Goal: Transaction & Acquisition: Obtain resource

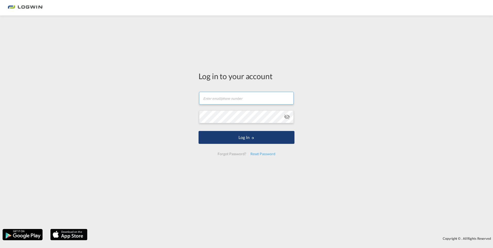
type input "[PERSON_NAME][EMAIL_ADDRESS][PERSON_NAME][DOMAIN_NAME]"
click at [223, 141] on button "Log In" at bounding box center [246, 137] width 96 height 13
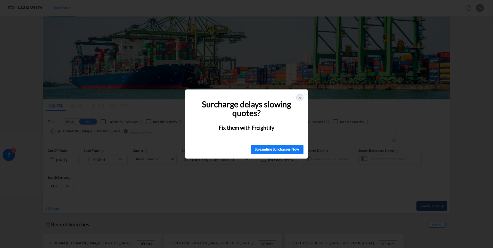
click at [300, 98] on icon at bounding box center [300, 98] width 4 height 4
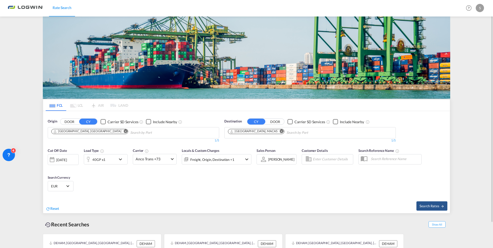
click at [280, 130] on md-icon "Remove" at bounding box center [282, 131] width 4 height 4
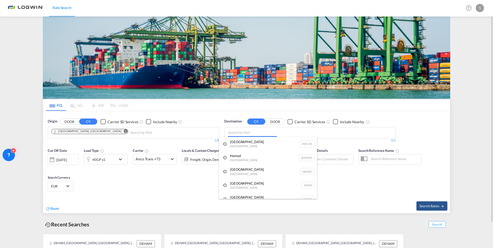
click at [264, 132] on body "Rate Search Rate Search Help Resources Product Release S My Profile Logout FCL …" at bounding box center [246, 124] width 493 height 248
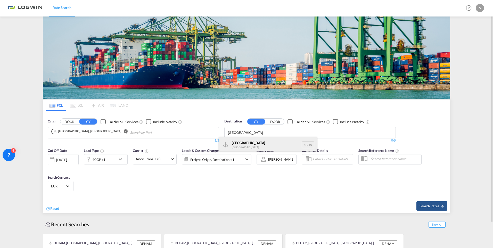
type input "[GEOGRAPHIC_DATA]"
click at [236, 141] on div "Singapore [GEOGRAPHIC_DATA] [GEOGRAPHIC_DATA]" at bounding box center [268, 144] width 98 height 15
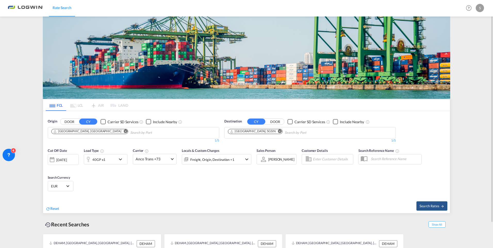
click at [120, 157] on md-icon "icon-chevron-down" at bounding box center [121, 159] width 9 height 6
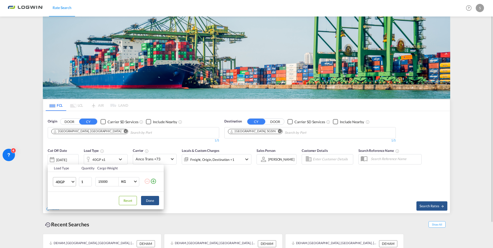
click at [72, 181] on span "Choose: \a40GP" at bounding box center [72, 181] width 3 height 3
click at [69, 179] on md-option "20FR" at bounding box center [69, 177] width 35 height 12
click at [144, 200] on button "Done" at bounding box center [150, 200] width 18 height 9
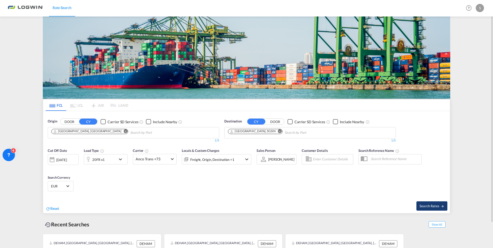
click at [422, 209] on button "Search Rates" at bounding box center [431, 205] width 31 height 9
type input "DEHAM to SGSIN / [DATE]"
